Goal: Navigation & Orientation: Find specific page/section

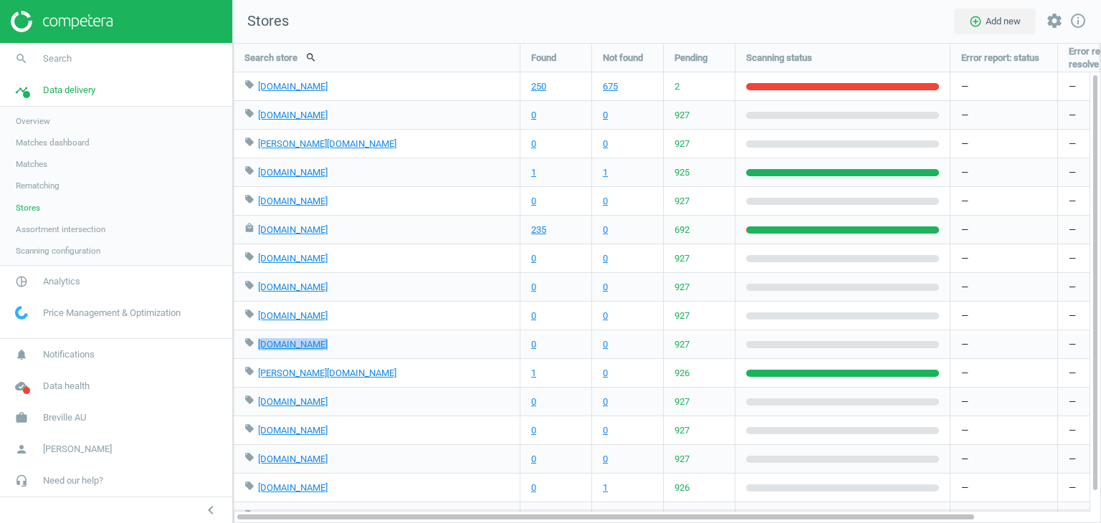
scroll to position [502, 890]
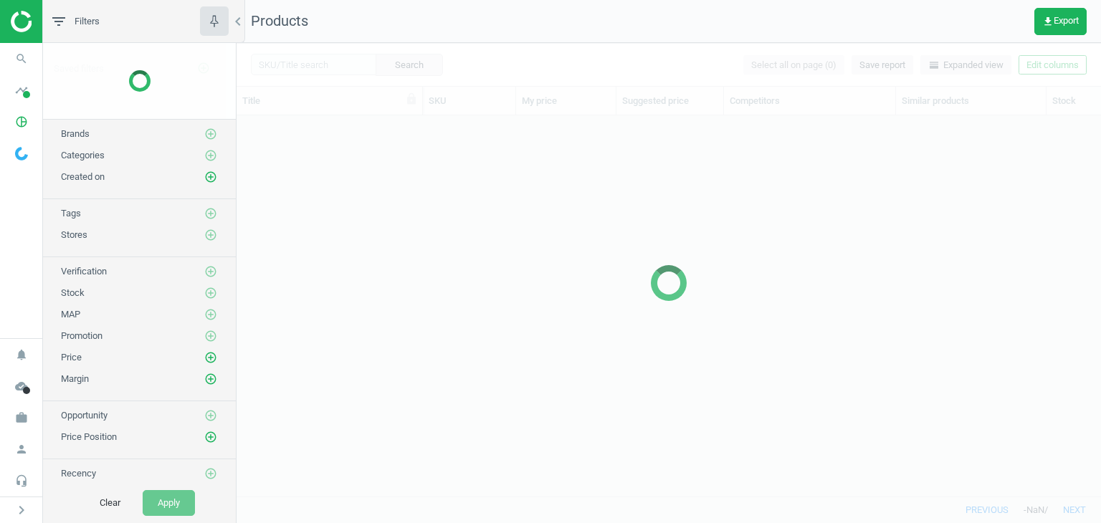
scroll to position [359, 853]
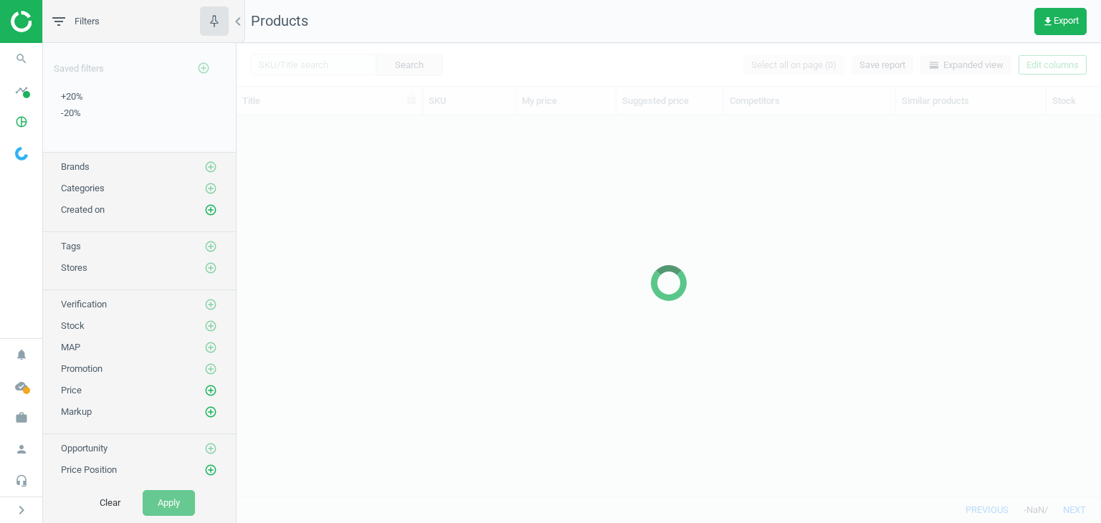
scroll to position [359, 853]
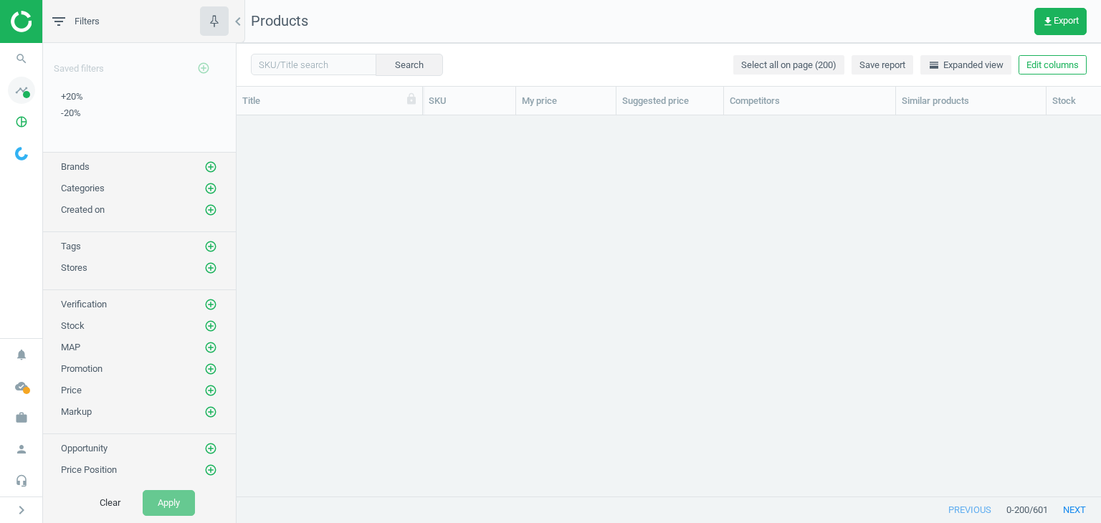
click at [16, 98] on icon "timeline" at bounding box center [21, 90] width 27 height 27
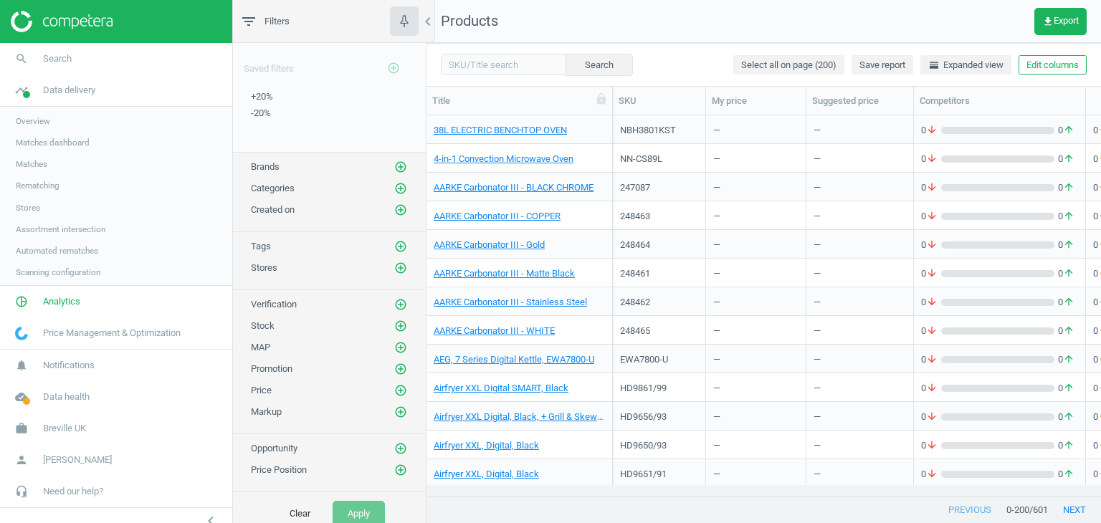
scroll to position [11, 11]
click at [29, 214] on link "Stores" at bounding box center [116, 208] width 232 height 22
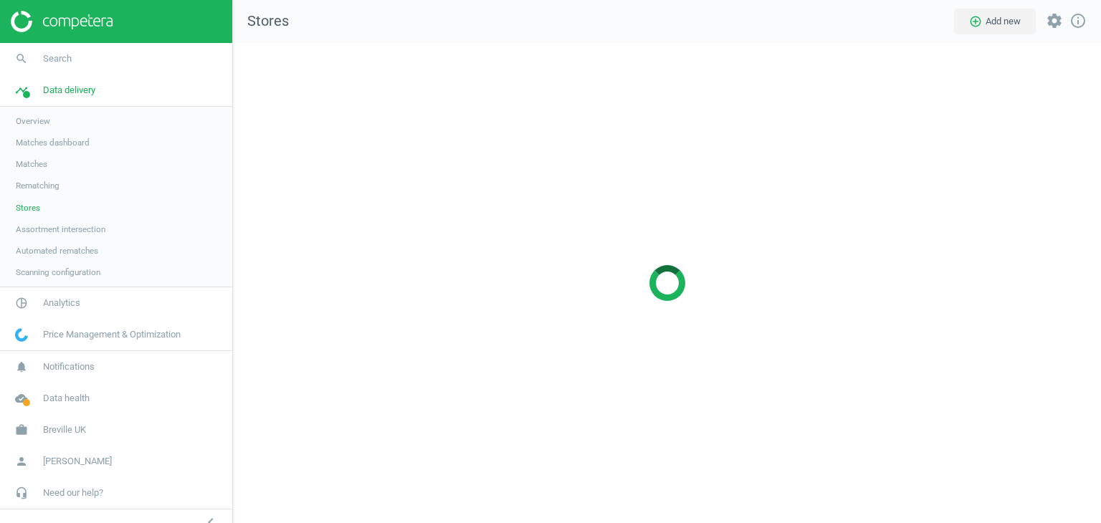
scroll to position [502, 890]
